Goal: Obtain resource: Download file/media

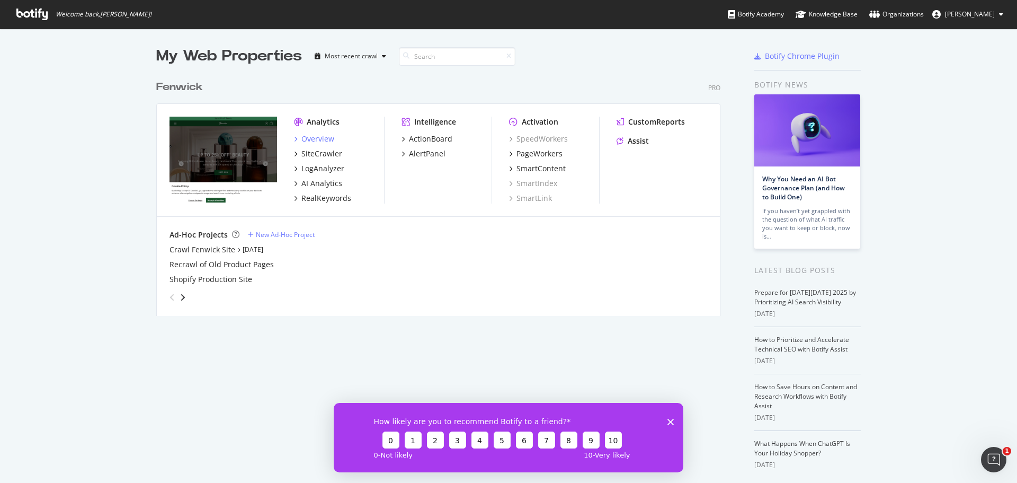
click at [324, 141] on div "Overview" at bounding box center [317, 139] width 33 height 11
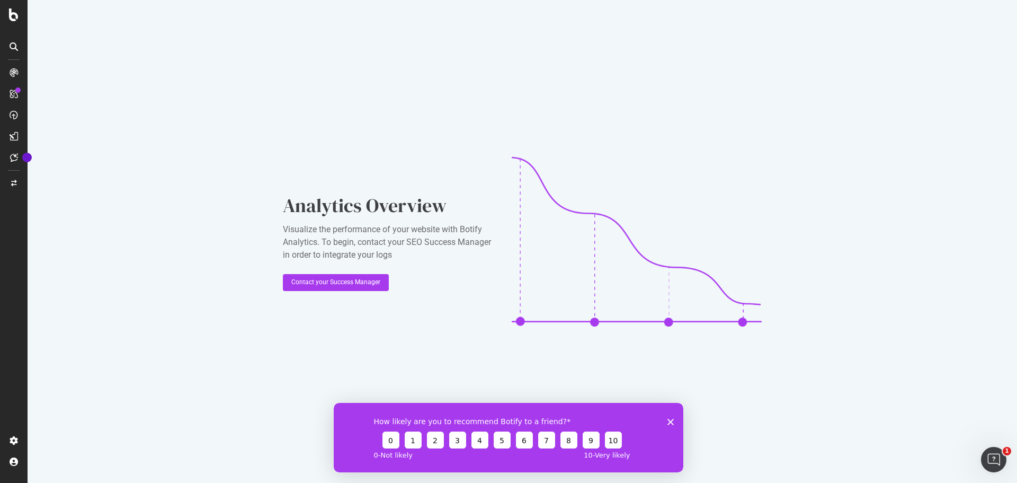
click at [17, 47] on icon at bounding box center [14, 46] width 8 height 8
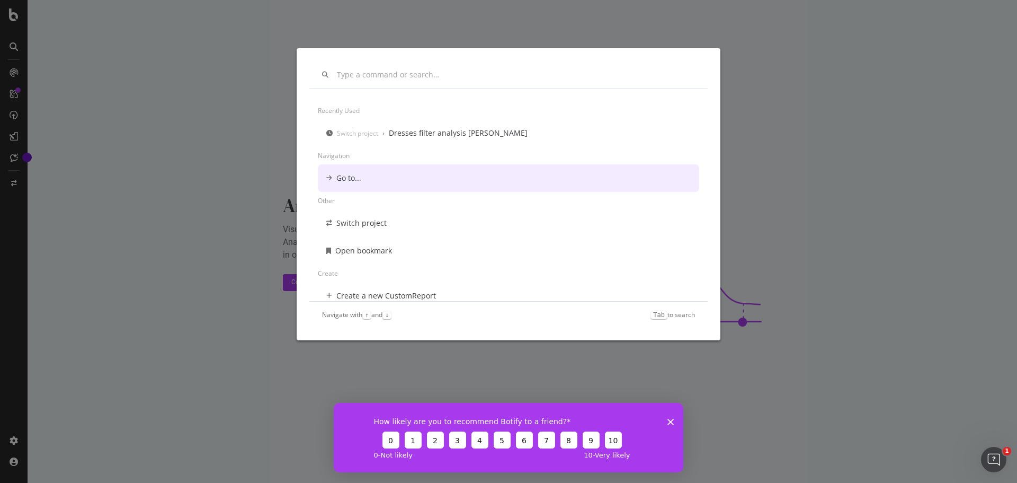
drag, startPoint x: 239, startPoint y: 155, endPoint x: 32, endPoint y: 77, distance: 221.5
click at [229, 151] on div "Recently used Switch project › Dresses filter analysis John Lewis Navigation Go…" at bounding box center [508, 241] width 1017 height 483
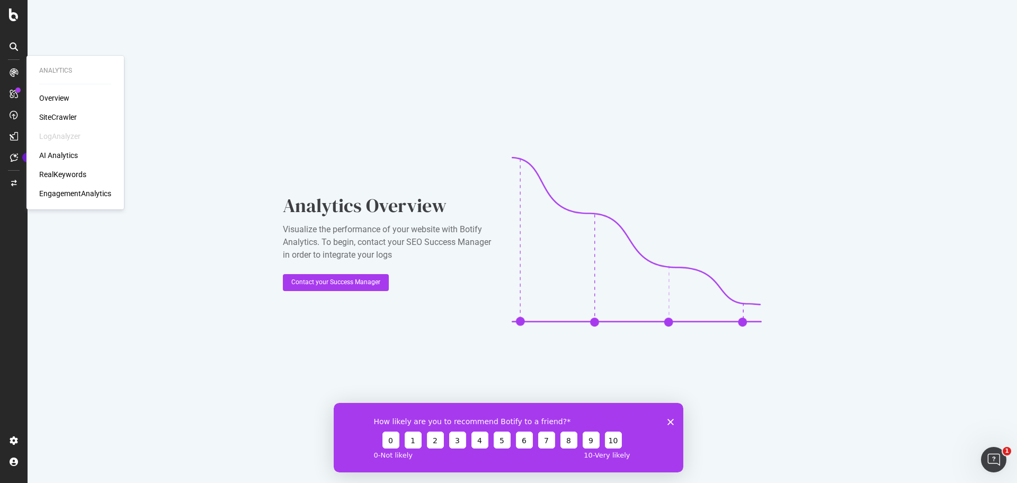
click at [63, 99] on div "Overview" at bounding box center [54, 98] width 30 height 11
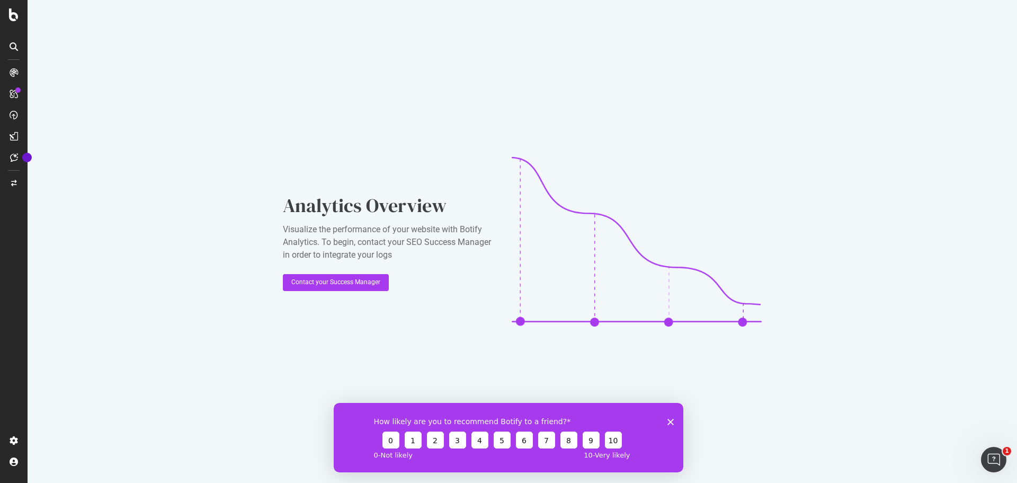
click at [672, 420] on polygon "Close survey" at bounding box center [671, 421] width 6 height 6
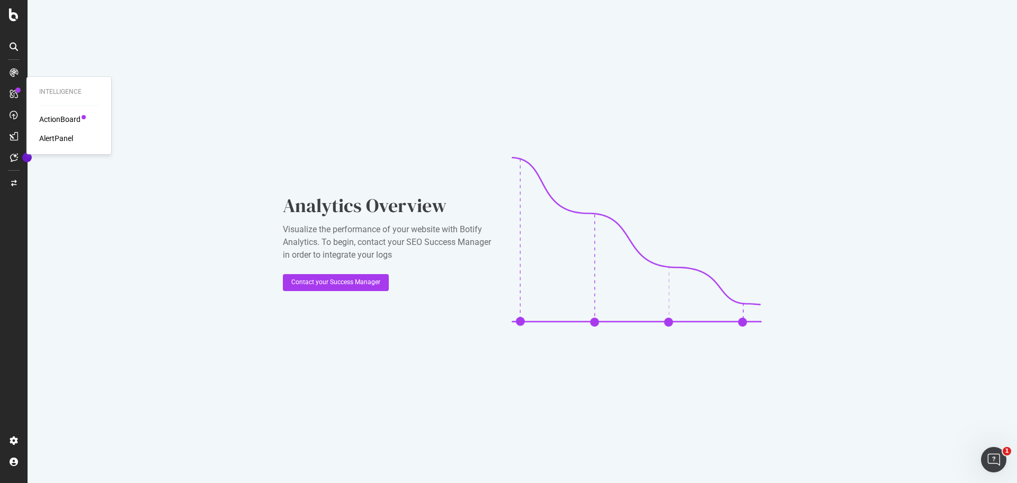
click at [67, 117] on div "ActionBoard" at bounding box center [59, 119] width 41 height 11
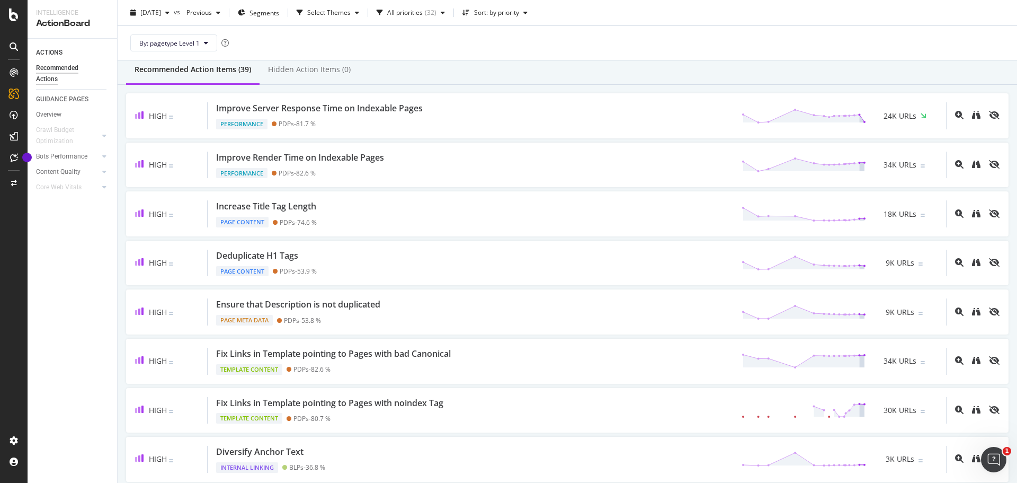
scroll to position [95, 0]
click at [363, 304] on div "Ensure that Description is not duplicated" at bounding box center [298, 304] width 164 height 12
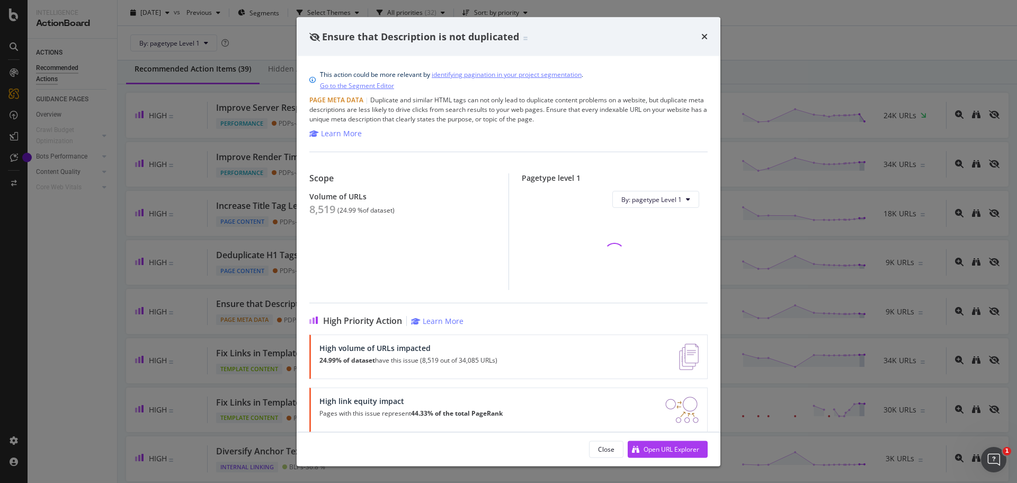
scroll to position [53, 0]
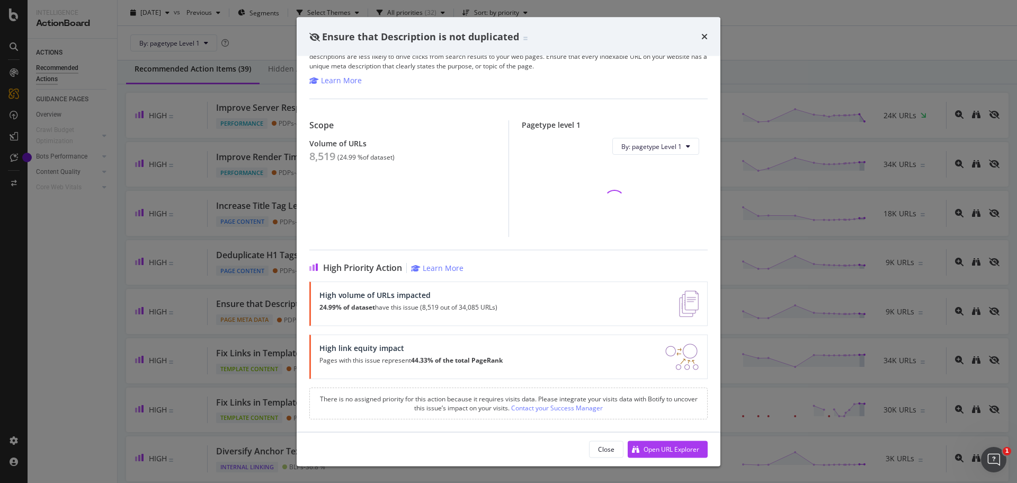
click at [666, 451] on div "Open URL Explorer" at bounding box center [672, 448] width 56 height 9
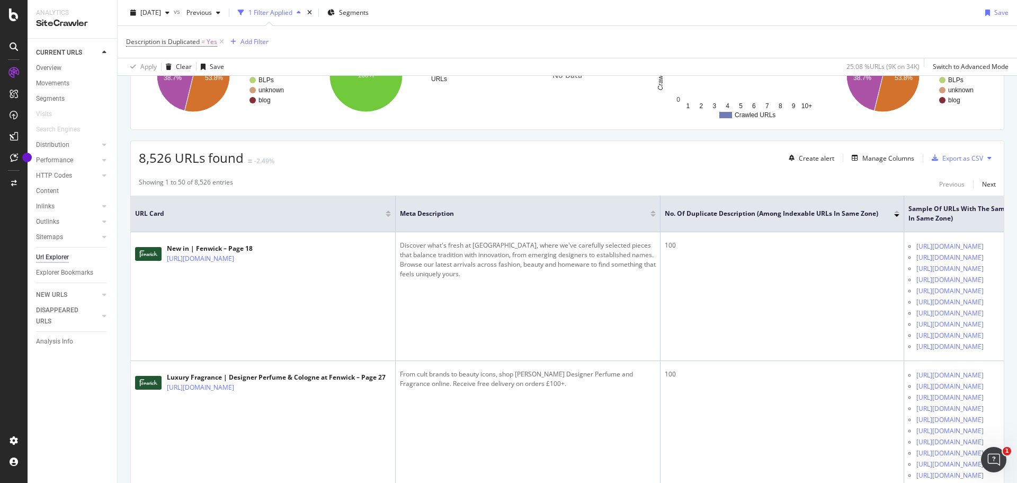
scroll to position [193, 0]
click at [878, 155] on div "Manage Columns" at bounding box center [888, 157] width 52 height 9
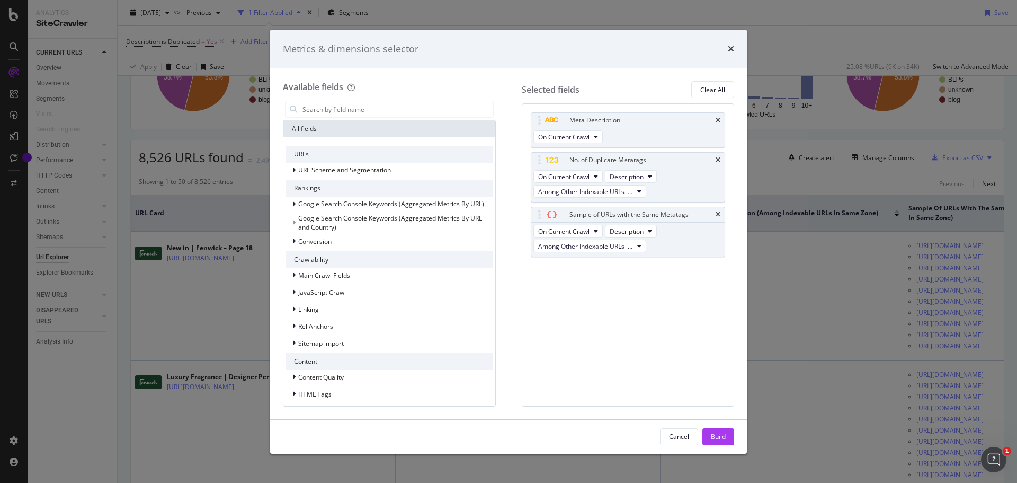
click at [734, 51] on div "Metrics & dimensions selector" at bounding box center [508, 49] width 477 height 39
click at [730, 51] on icon "times" at bounding box center [731, 49] width 6 height 8
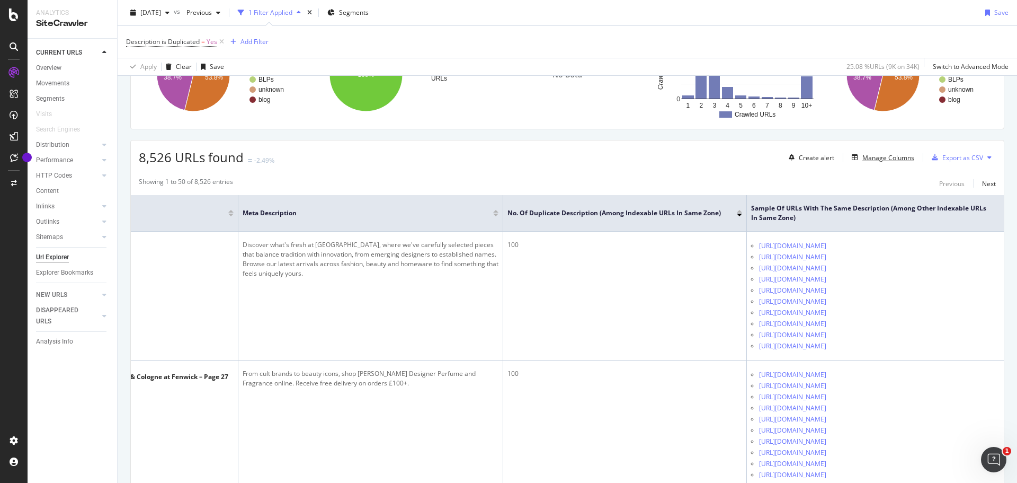
scroll to position [0, 173]
click at [963, 151] on div "Export as CSV" at bounding box center [956, 157] width 56 height 16
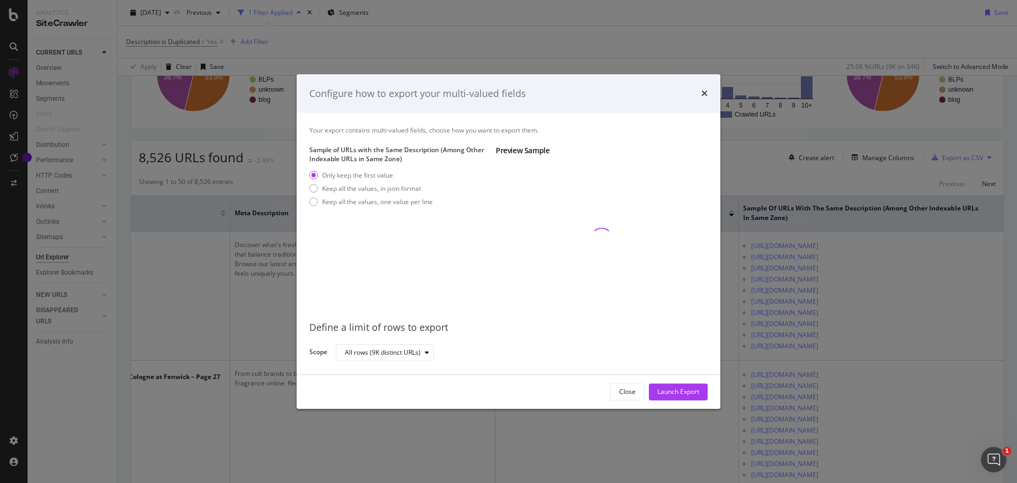
click at [690, 391] on div "Launch Export" at bounding box center [678, 391] width 42 height 9
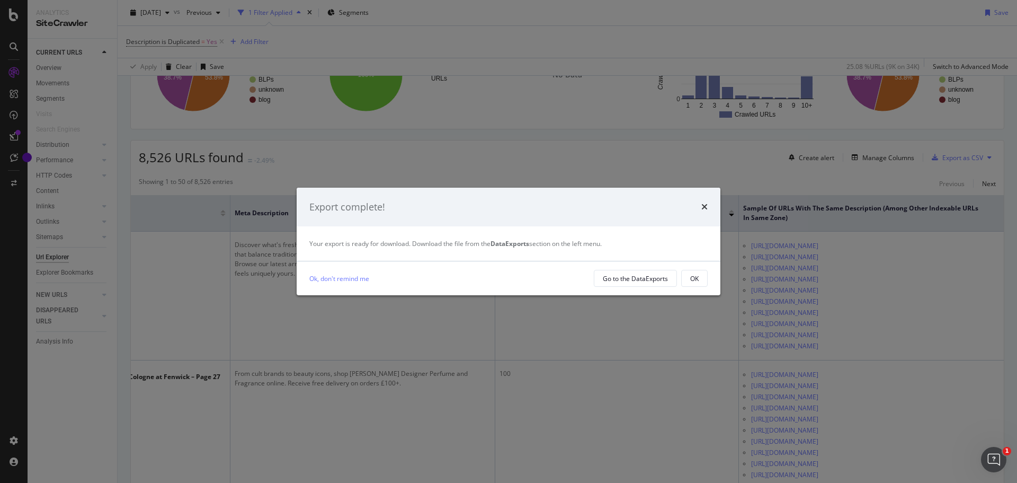
click at [702, 211] on icon "times" at bounding box center [704, 206] width 6 height 8
